Goal: Information Seeking & Learning: Check status

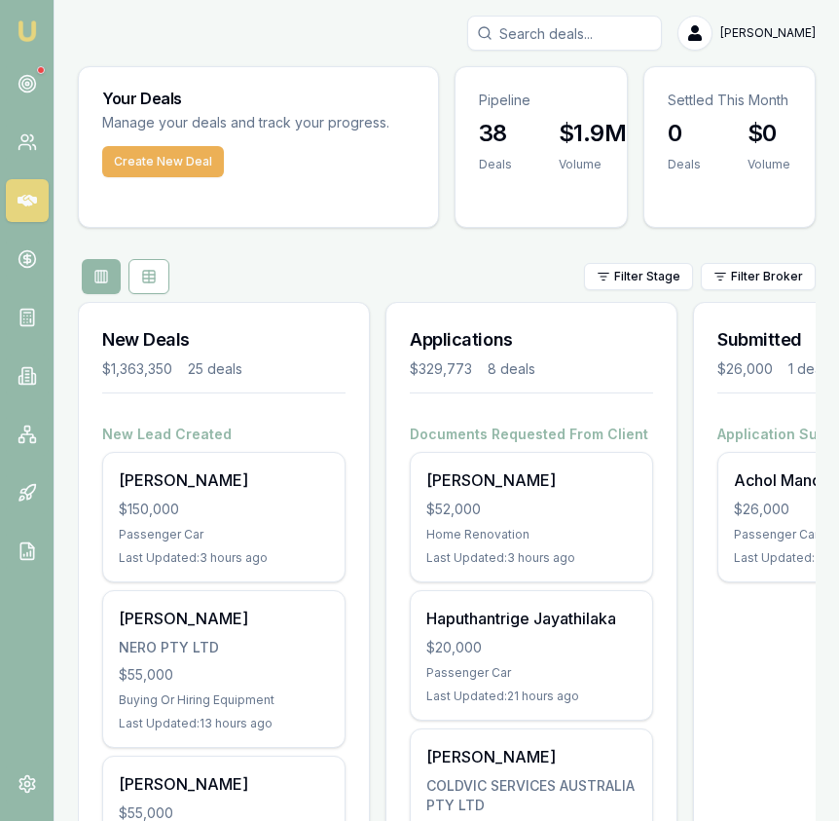
click at [619, 45] on input "Search deals" at bounding box center [564, 33] width 195 height 35
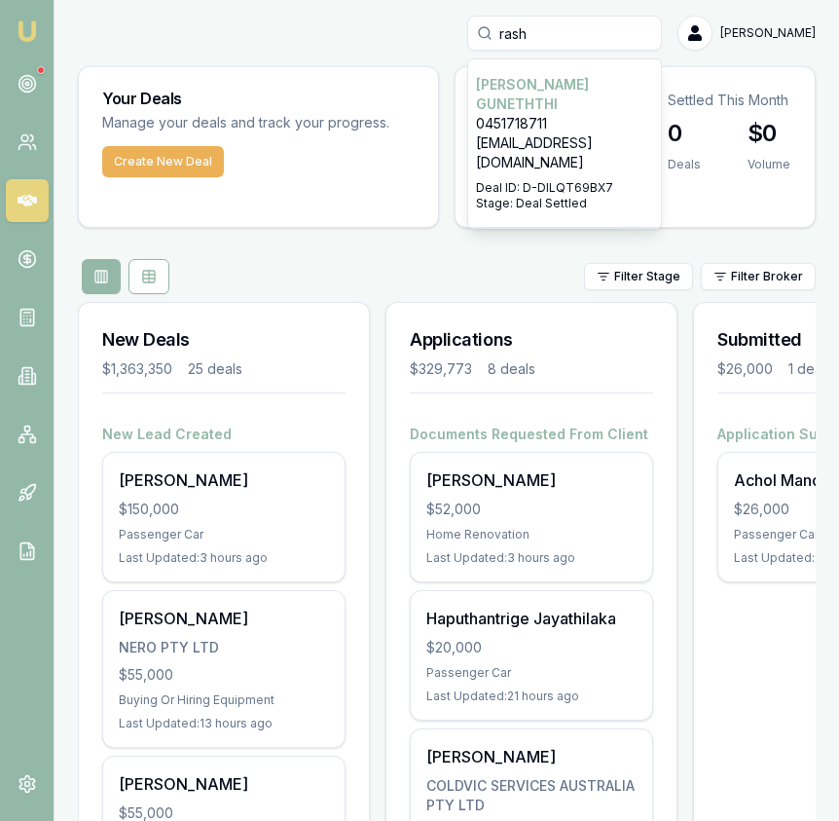
type input "rash"
click at [626, 114] on p "0451718711" at bounding box center [564, 123] width 177 height 19
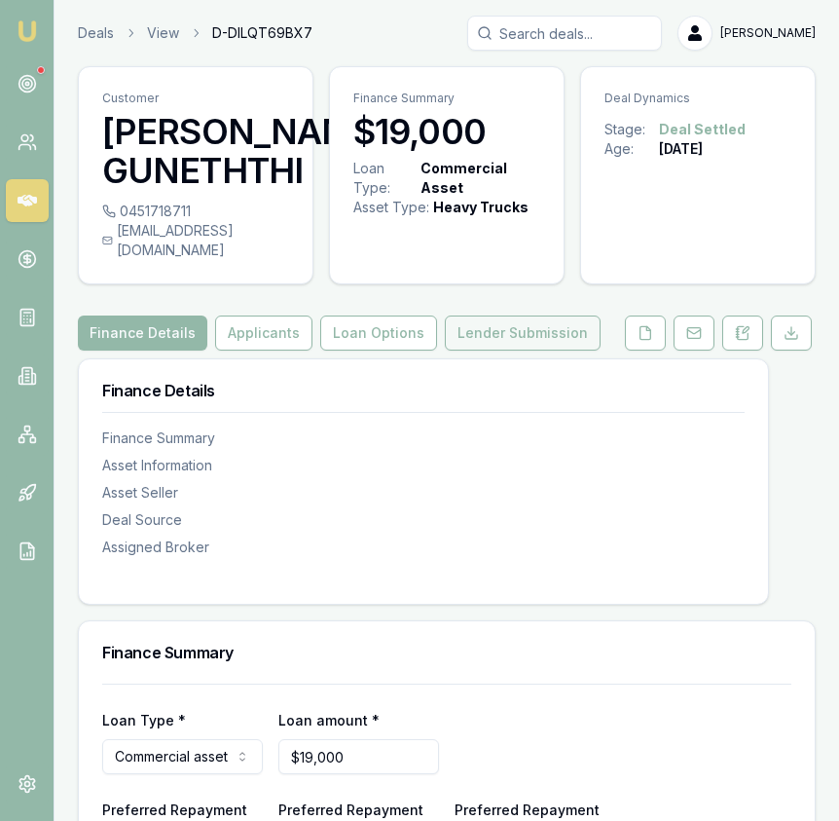
click at [550, 323] on button "Lender Submission" at bounding box center [523, 332] width 156 height 35
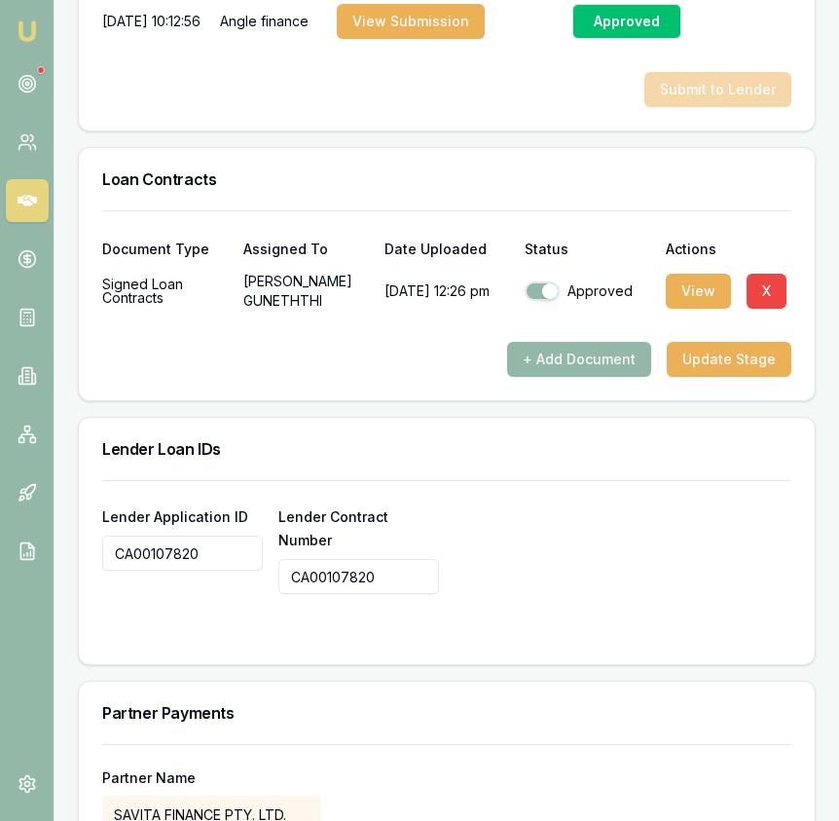
scroll to position [1530, 0]
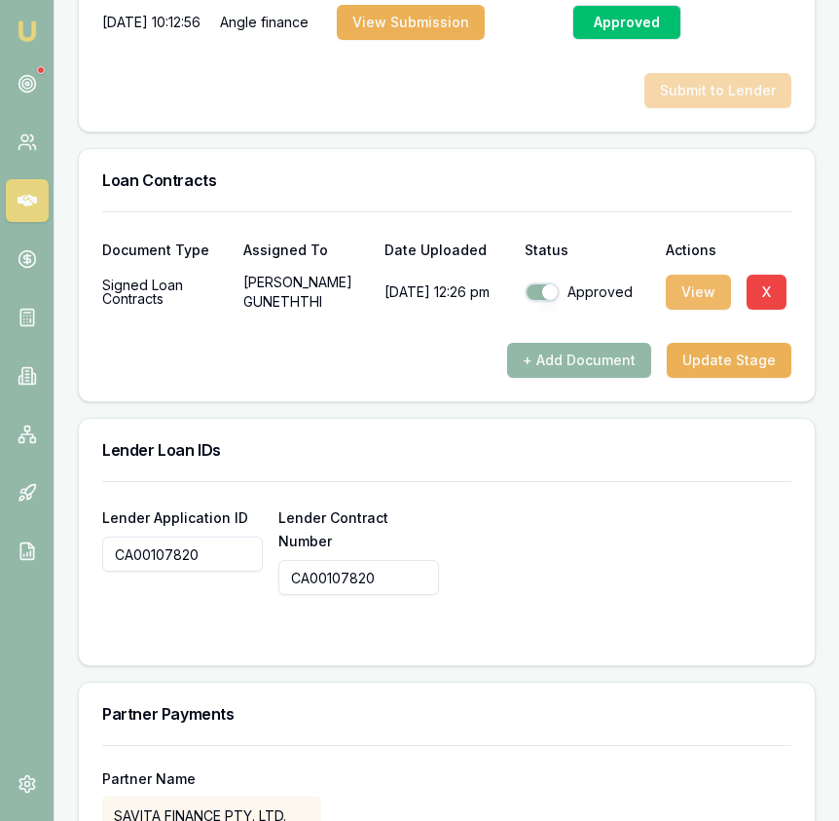
click at [688, 275] on button "View" at bounding box center [698, 292] width 65 height 35
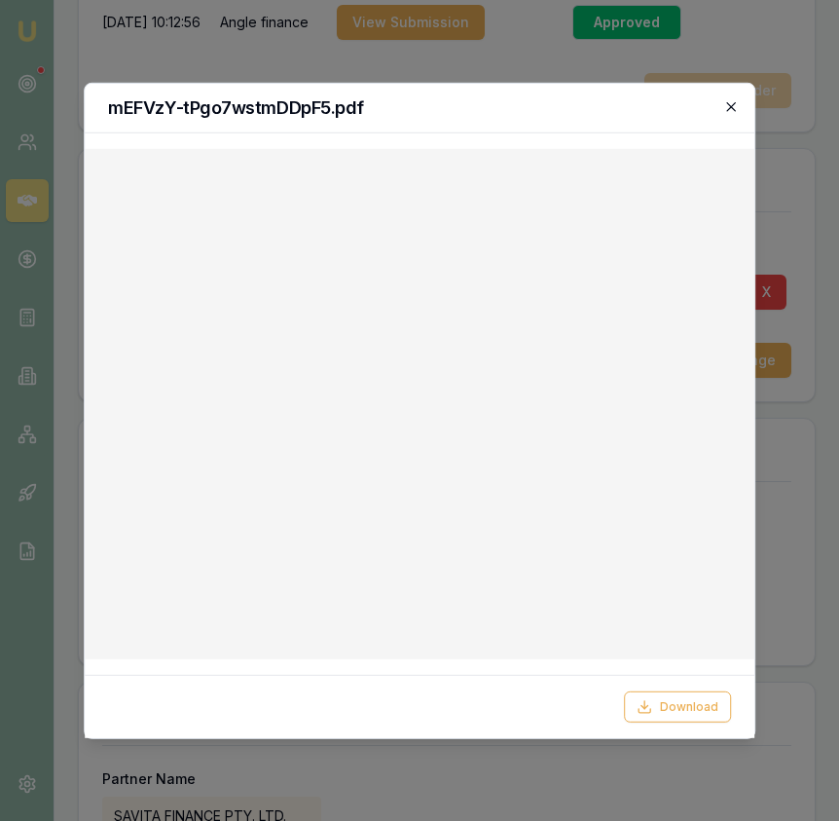
click at [726, 105] on icon "button" at bounding box center [731, 106] width 16 height 16
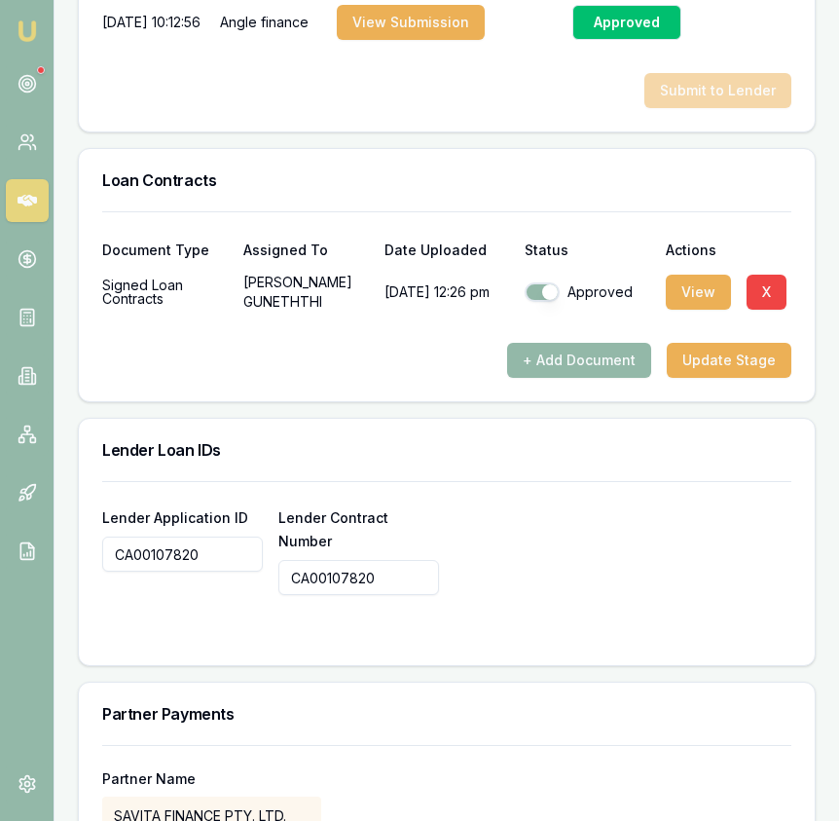
scroll to position [1547, 0]
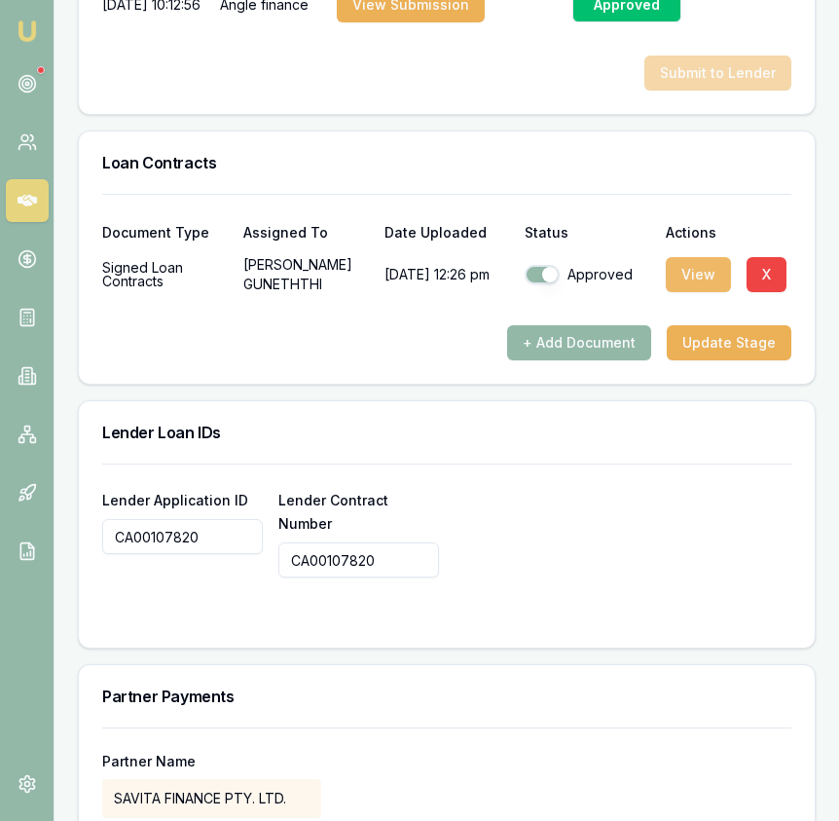
click at [701, 268] on button "View" at bounding box center [698, 274] width 65 height 35
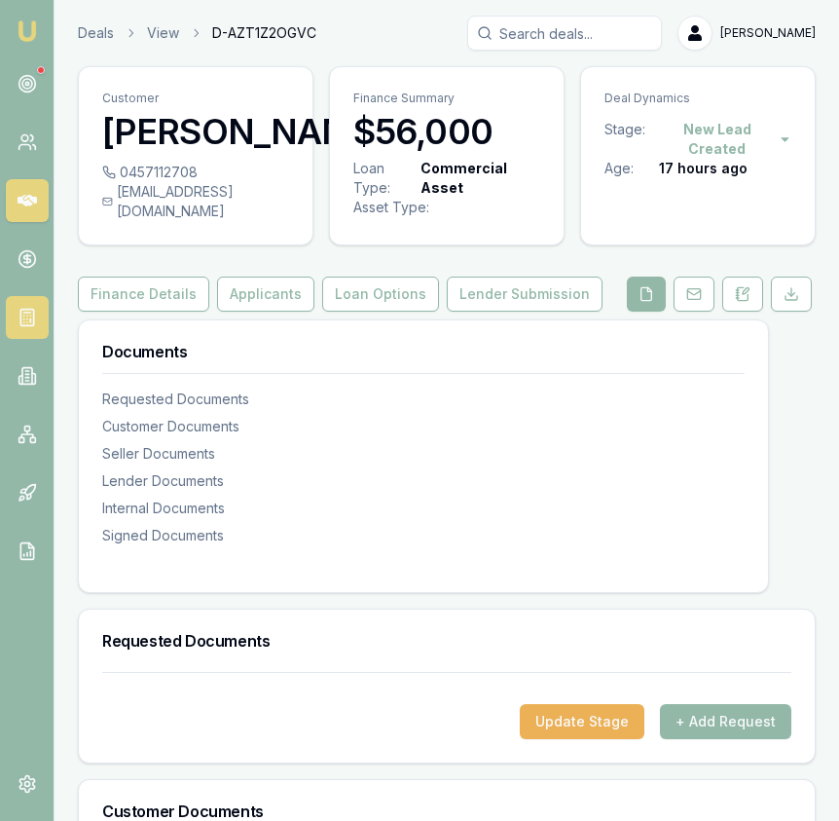
click at [27, 326] on icon at bounding box center [27, 317] width 19 height 19
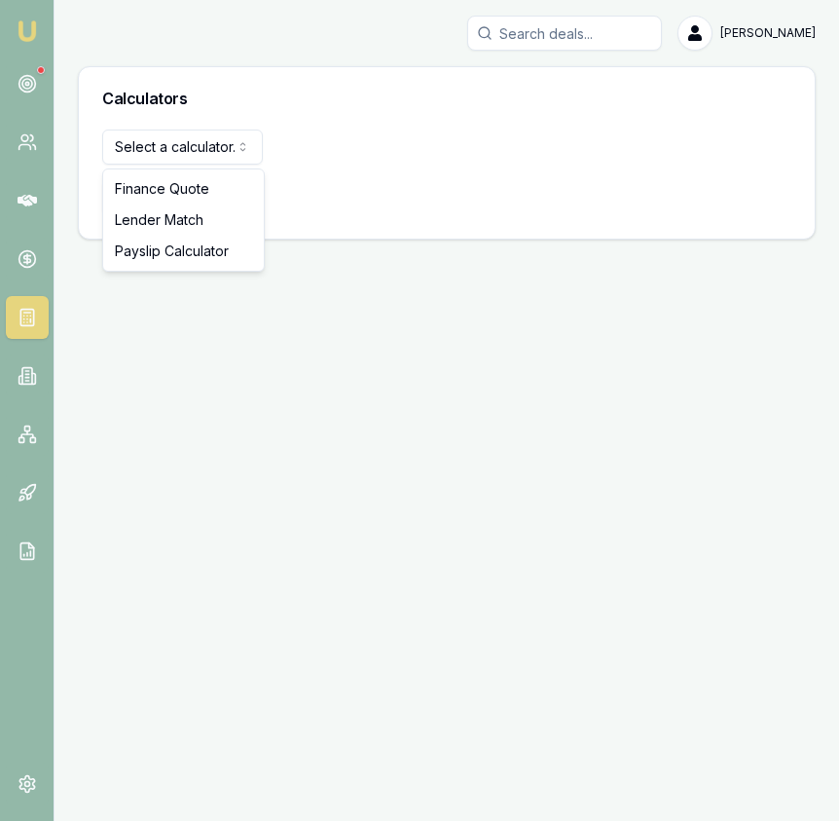
click at [234, 153] on html "Emu Broker Eujin Ooi Toggle Menu Calculators Select a calculator... Finance Quo…" at bounding box center [419, 410] width 839 height 821
